Goal: Task Accomplishment & Management: Use online tool/utility

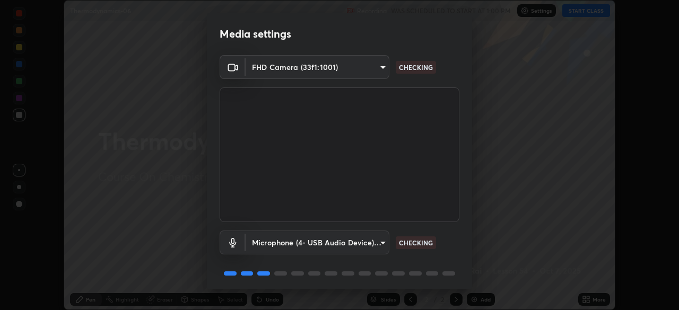
scroll to position [38, 0]
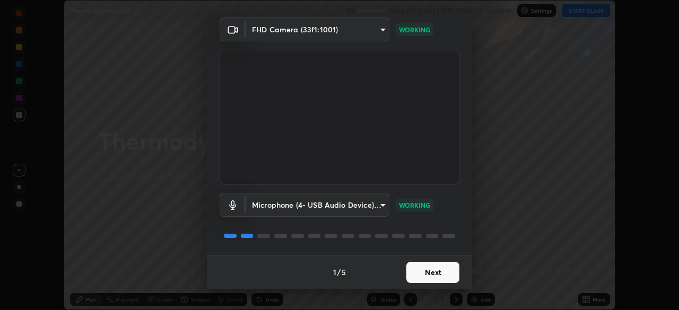
click at [428, 277] on button "Next" at bounding box center [432, 272] width 53 height 21
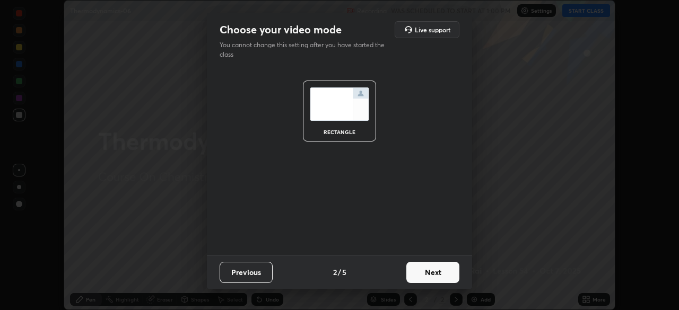
scroll to position [0, 0]
click at [426, 275] on button "Next" at bounding box center [432, 272] width 53 height 21
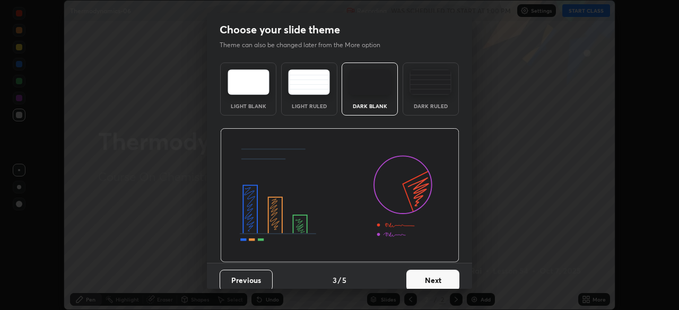
click at [426, 275] on button "Next" at bounding box center [432, 280] width 53 height 21
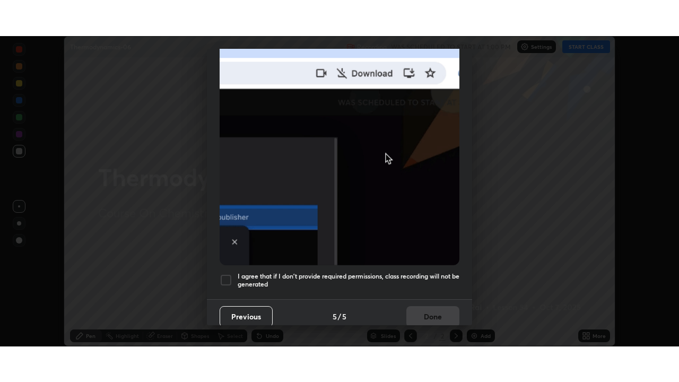
scroll to position [254, 0]
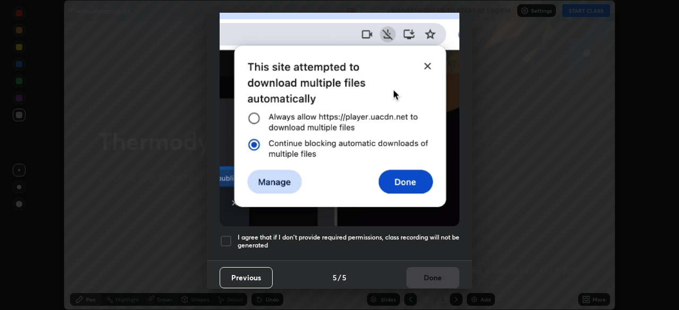
click at [417, 243] on h5 "I agree that if I don't provide required permissions, class recording will not …" at bounding box center [349, 241] width 222 height 16
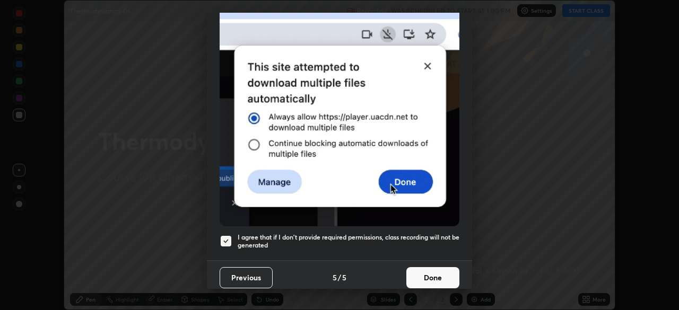
click at [424, 274] on button "Done" at bounding box center [432, 277] width 53 height 21
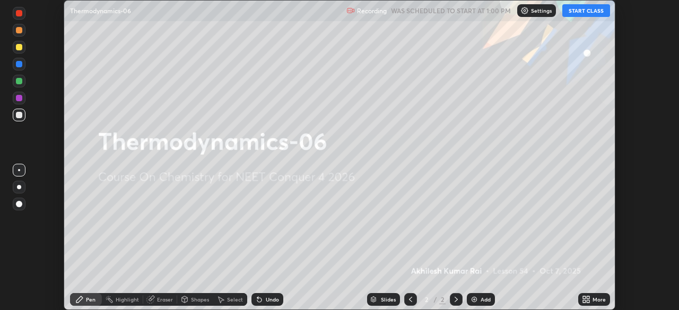
click at [574, 11] on button "START CLASS" at bounding box center [586, 10] width 48 height 13
click at [584, 297] on icon at bounding box center [584, 297] width 3 height 3
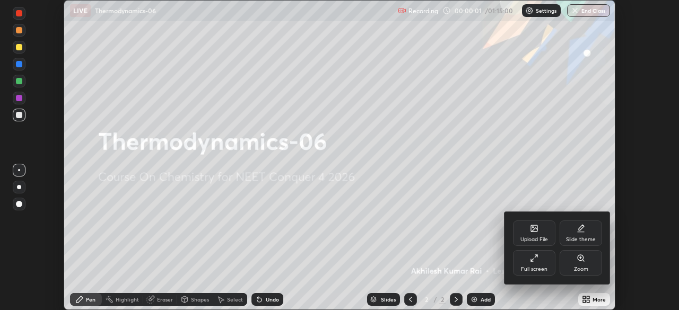
click at [532, 265] on div "Full screen" at bounding box center [534, 262] width 42 height 25
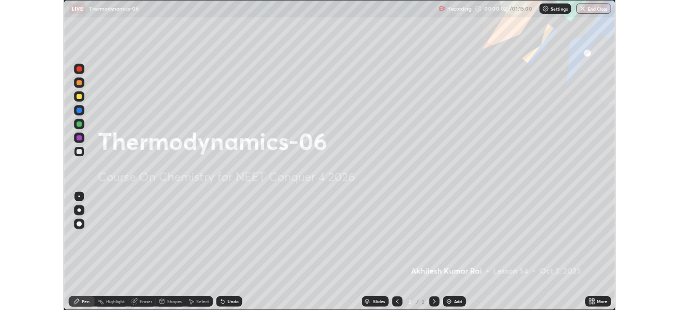
scroll to position [382, 679]
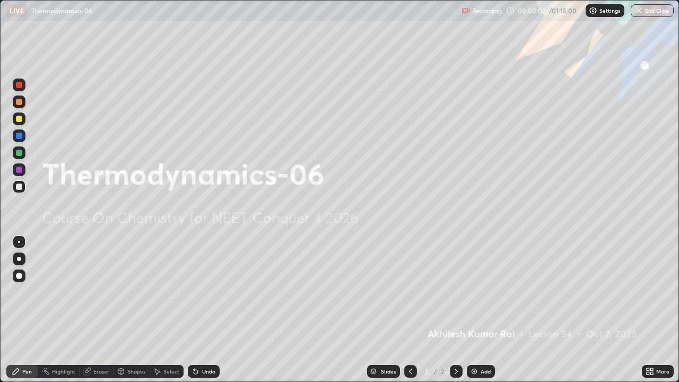
click at [480, 310] on div "Add" at bounding box center [485, 371] width 10 height 5
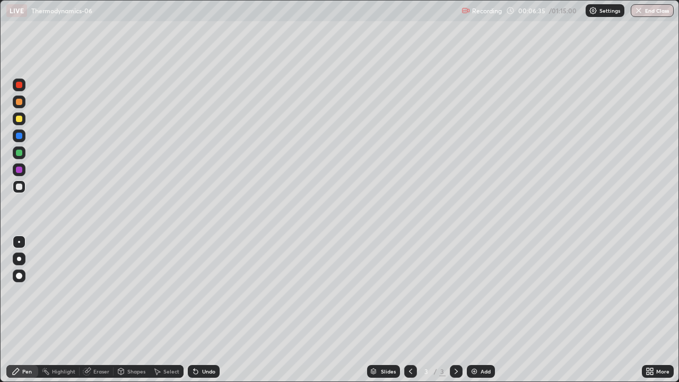
click at [480, 310] on div "Add" at bounding box center [485, 371] width 10 height 5
click at [478, 310] on div "Add" at bounding box center [481, 371] width 28 height 13
click at [22, 122] on div at bounding box center [19, 118] width 13 height 13
click at [100, 310] on div "Eraser" at bounding box center [101, 371] width 16 height 5
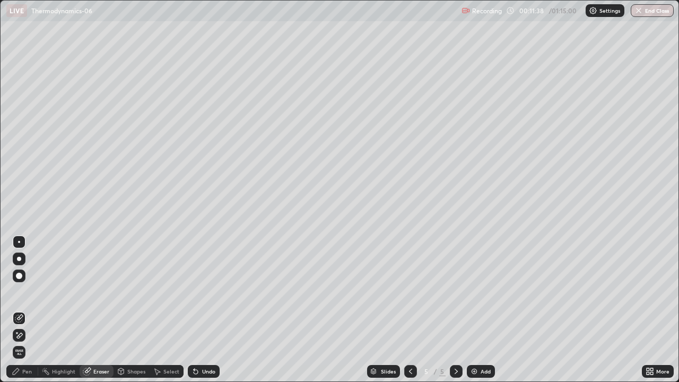
click at [22, 310] on div "Pen" at bounding box center [27, 371] width 10 height 5
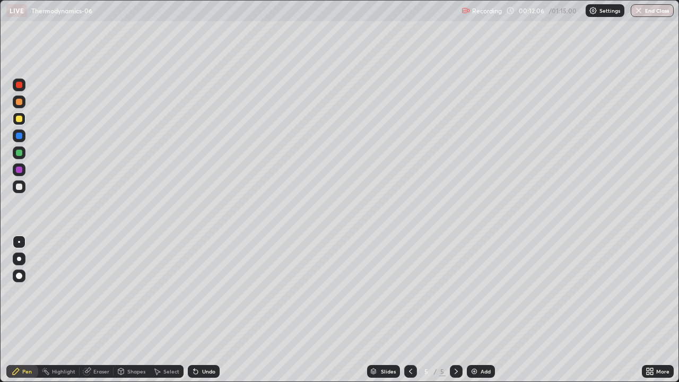
click at [19, 188] on div at bounding box center [19, 186] width 6 height 6
click at [17, 119] on div at bounding box center [19, 119] width 6 height 6
click at [476, 310] on img at bounding box center [474, 371] width 8 height 8
click at [409, 310] on icon at bounding box center [410, 371] width 8 height 8
click at [455, 310] on icon at bounding box center [456, 371] width 8 height 8
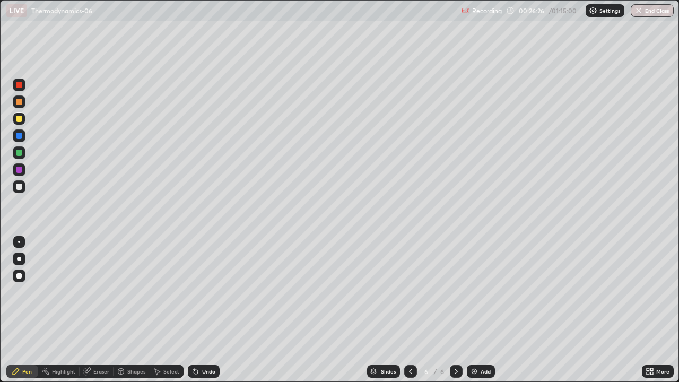
click at [479, 310] on div "Add" at bounding box center [481, 371] width 28 height 13
click at [23, 185] on div at bounding box center [19, 186] width 13 height 13
click at [475, 310] on img at bounding box center [474, 371] width 8 height 8
click at [24, 118] on div at bounding box center [19, 118] width 13 height 13
click at [409, 310] on icon at bounding box center [410, 371] width 8 height 8
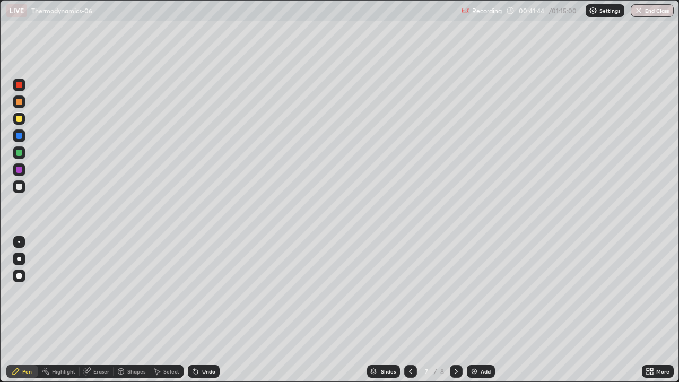
click at [450, 310] on div at bounding box center [456, 371] width 13 height 13
click at [414, 310] on div at bounding box center [410, 371] width 13 height 13
click at [460, 310] on div at bounding box center [456, 371] width 13 height 13
click at [487, 310] on div "Add" at bounding box center [485, 371] width 10 height 5
click at [408, 310] on icon at bounding box center [410, 371] width 8 height 8
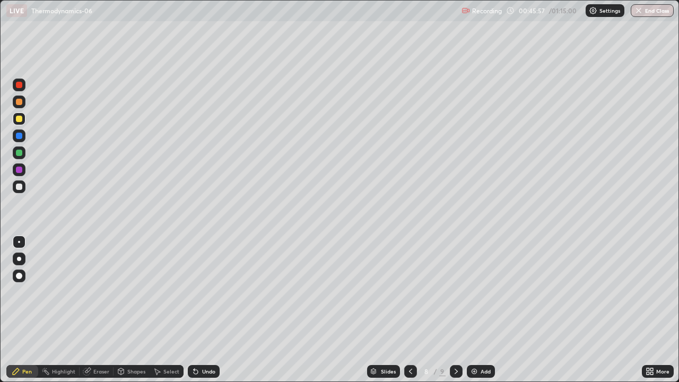
click at [454, 310] on icon at bounding box center [456, 371] width 8 height 8
click at [18, 188] on div at bounding box center [19, 186] width 6 height 6
click at [20, 121] on div at bounding box center [19, 119] width 6 height 6
click at [19, 189] on div at bounding box center [19, 186] width 6 height 6
click at [97, 310] on div "Eraser" at bounding box center [101, 371] width 16 height 5
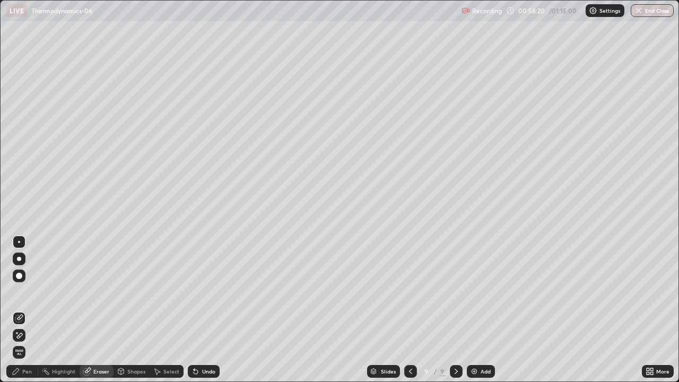
click at [23, 310] on div "Pen" at bounding box center [22, 371] width 32 height 13
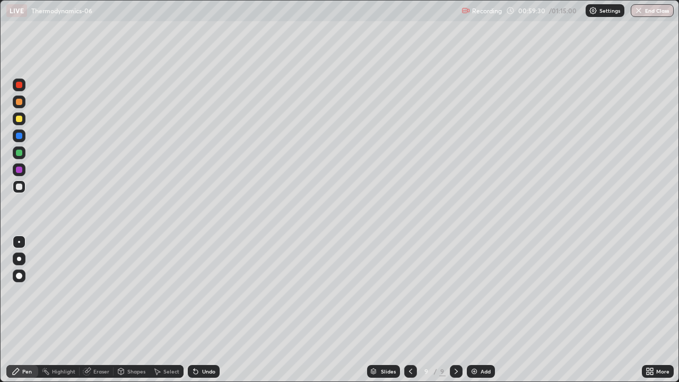
click at [22, 121] on div at bounding box center [19, 118] width 13 height 13
click at [660, 15] on button "End Class" at bounding box center [652, 10] width 43 height 13
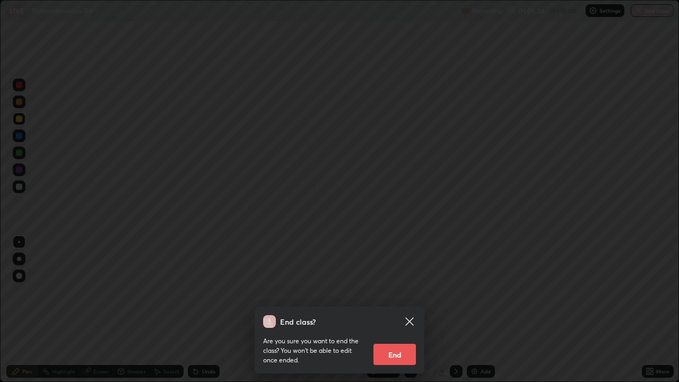
click at [406, 310] on button "End" at bounding box center [394, 354] width 42 height 21
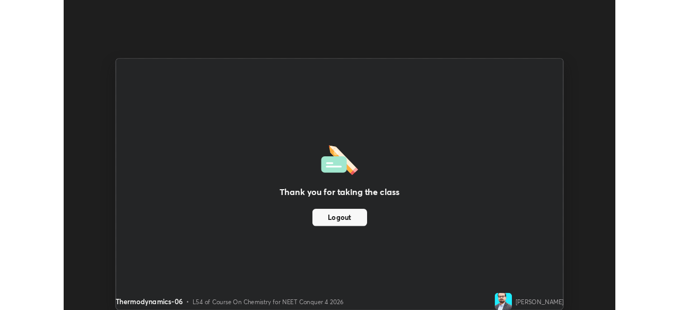
scroll to position [52719, 52351]
